Goal: Task Accomplishment & Management: Manage account settings

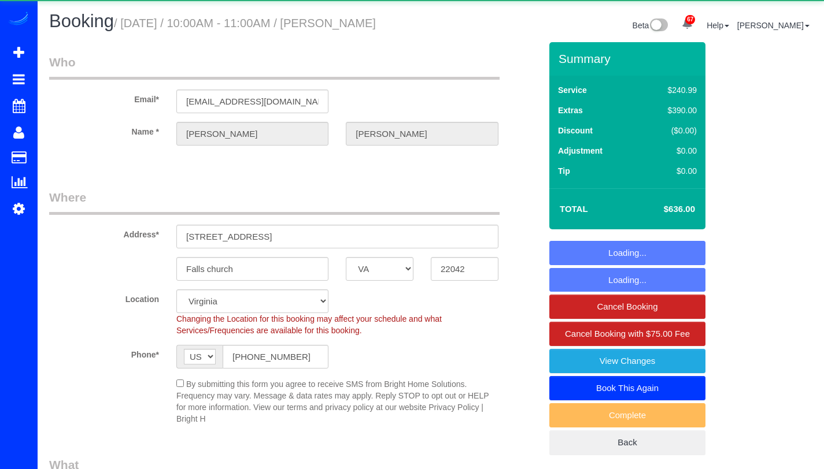
select select "VA"
select select "string:fspay-a1765b89-8e5c-4b37-9d7f-18efc3ce7bd4"
select select "object:1011"
select select "4"
select select "2"
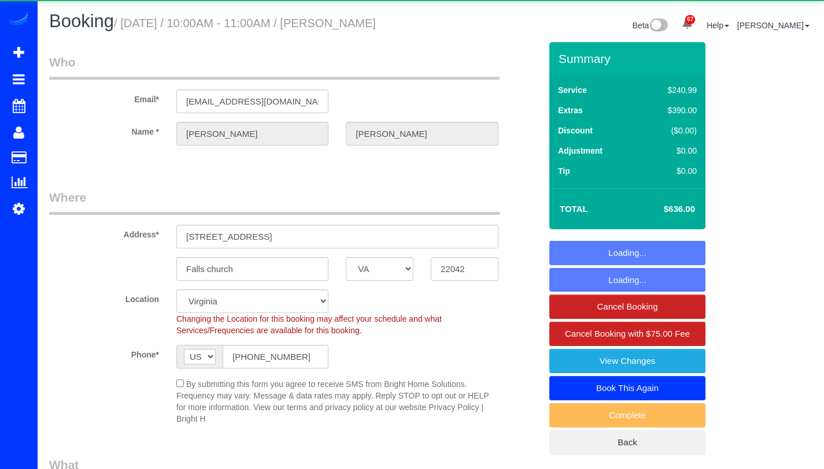
select select "spot1"
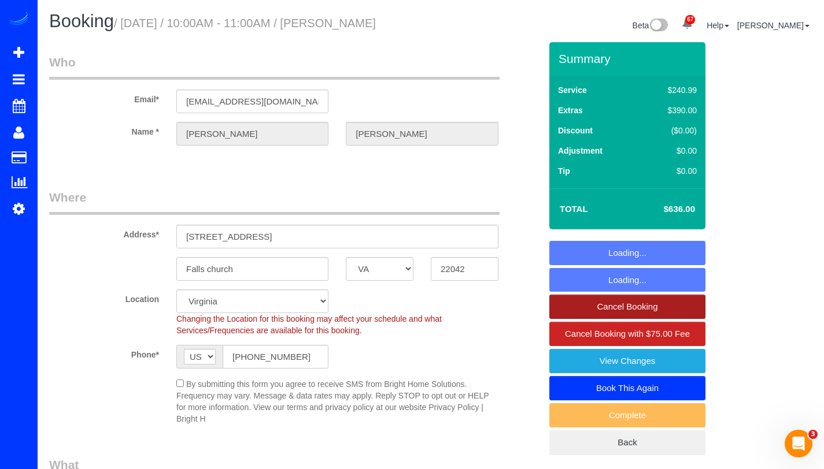
click at [614, 306] on link "Cancel Booking" at bounding box center [627, 307] width 156 height 24
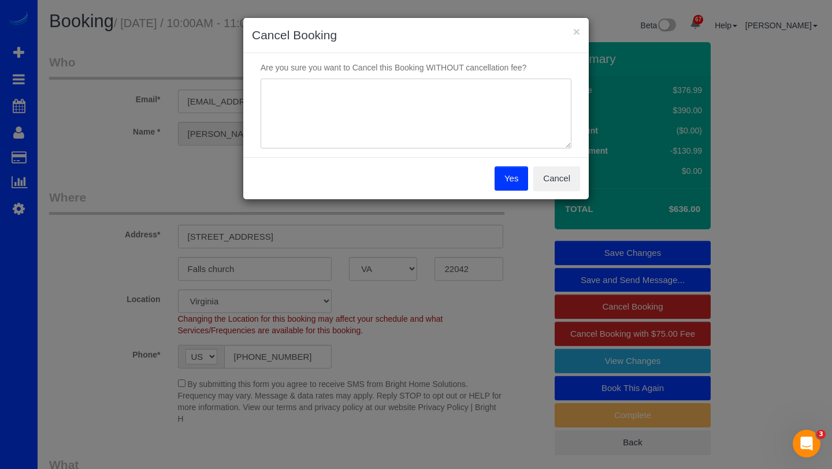
click at [458, 124] on textarea at bounding box center [416, 114] width 311 height 71
type textarea "void"
click at [512, 184] on button "Yes" at bounding box center [512, 178] width 34 height 24
